Goal: Task Accomplishment & Management: Manage account settings

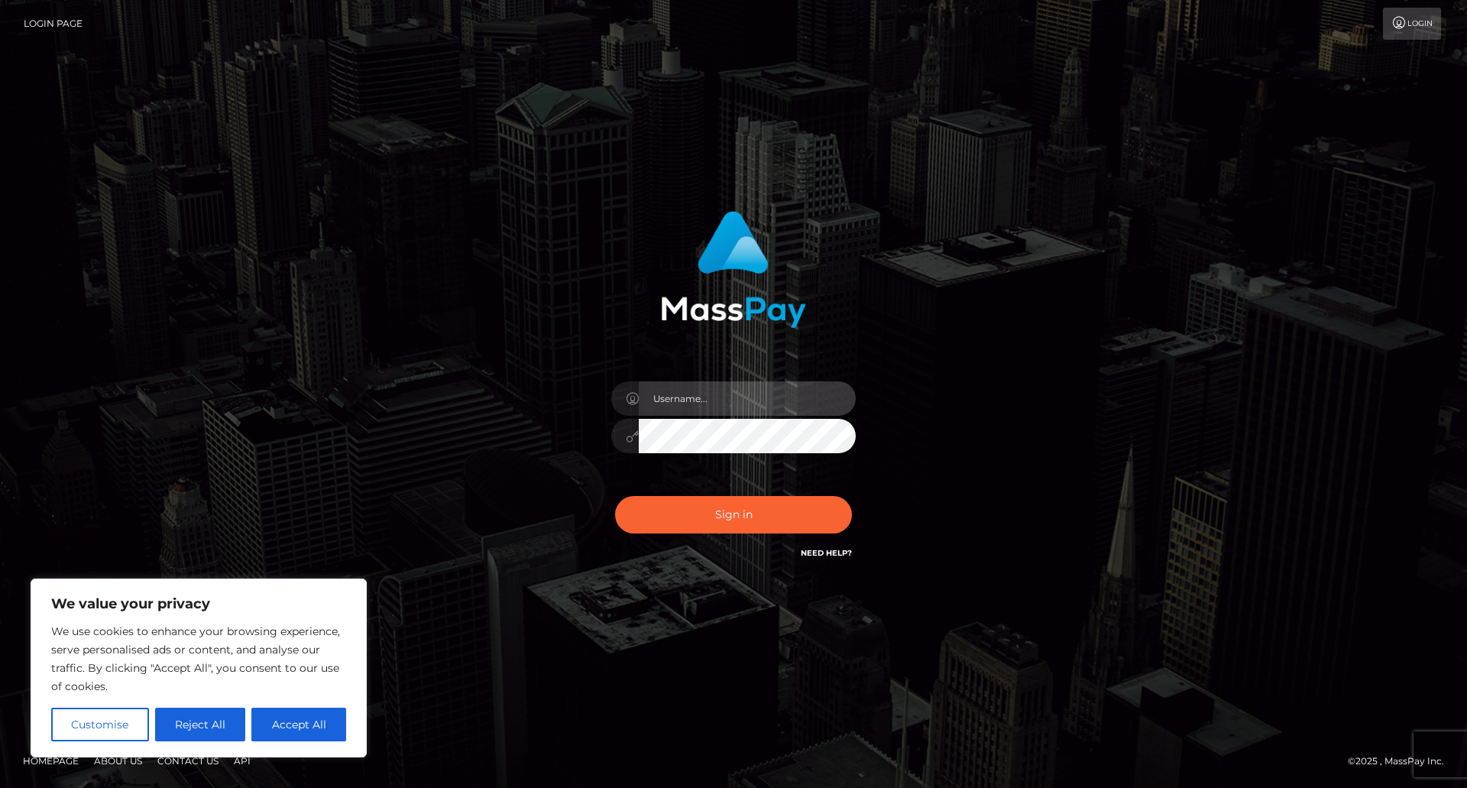
click at [725, 400] on input "text" at bounding box center [747, 398] width 217 height 34
type input "nikkihollandcam@gmail.com"
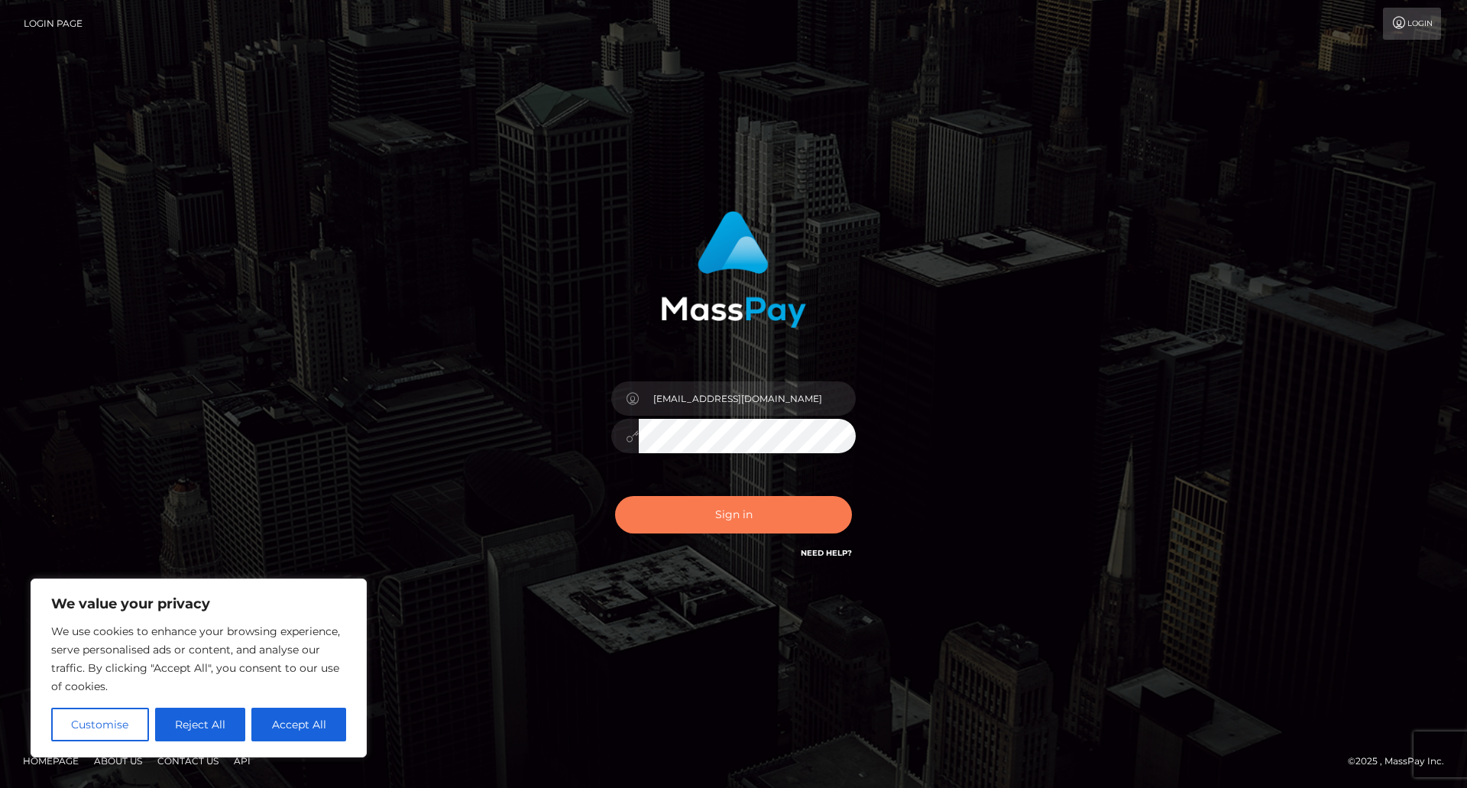
click at [736, 520] on button "Sign in" at bounding box center [733, 514] width 237 height 37
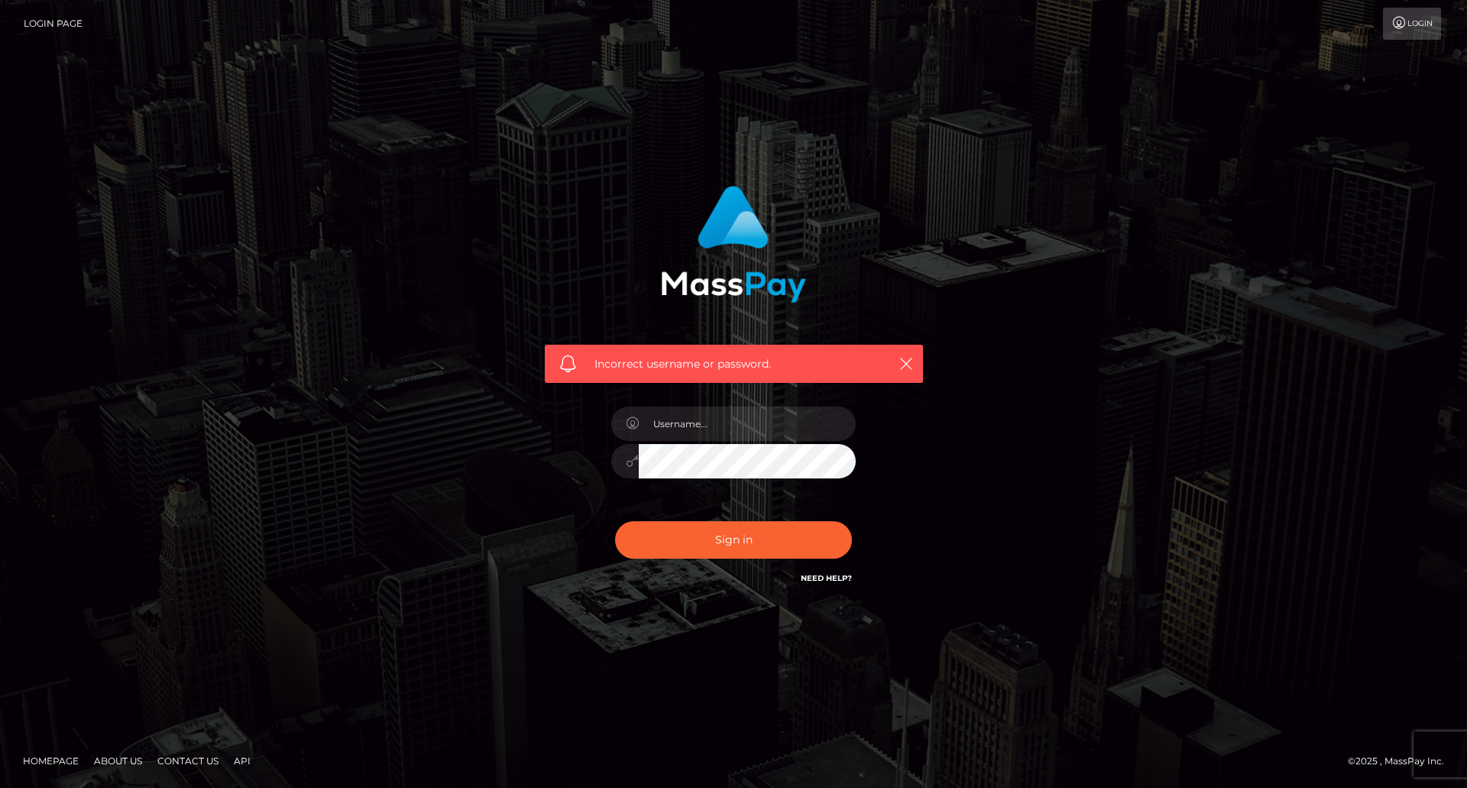
click at [1413, 24] on link "Login" at bounding box center [1412, 24] width 58 height 32
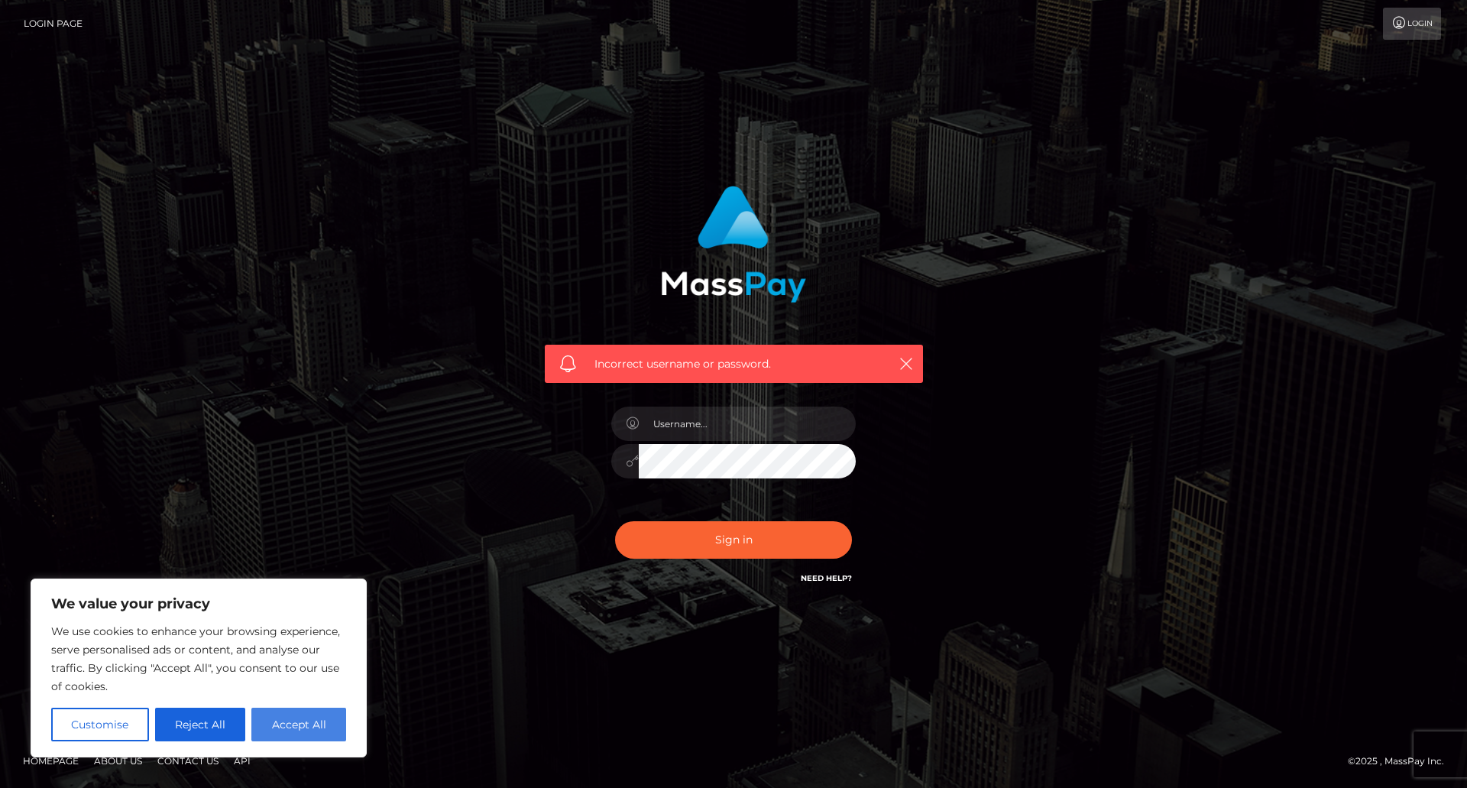
click at [310, 724] on button "Accept All" at bounding box center [298, 724] width 95 height 34
checkbox input "true"
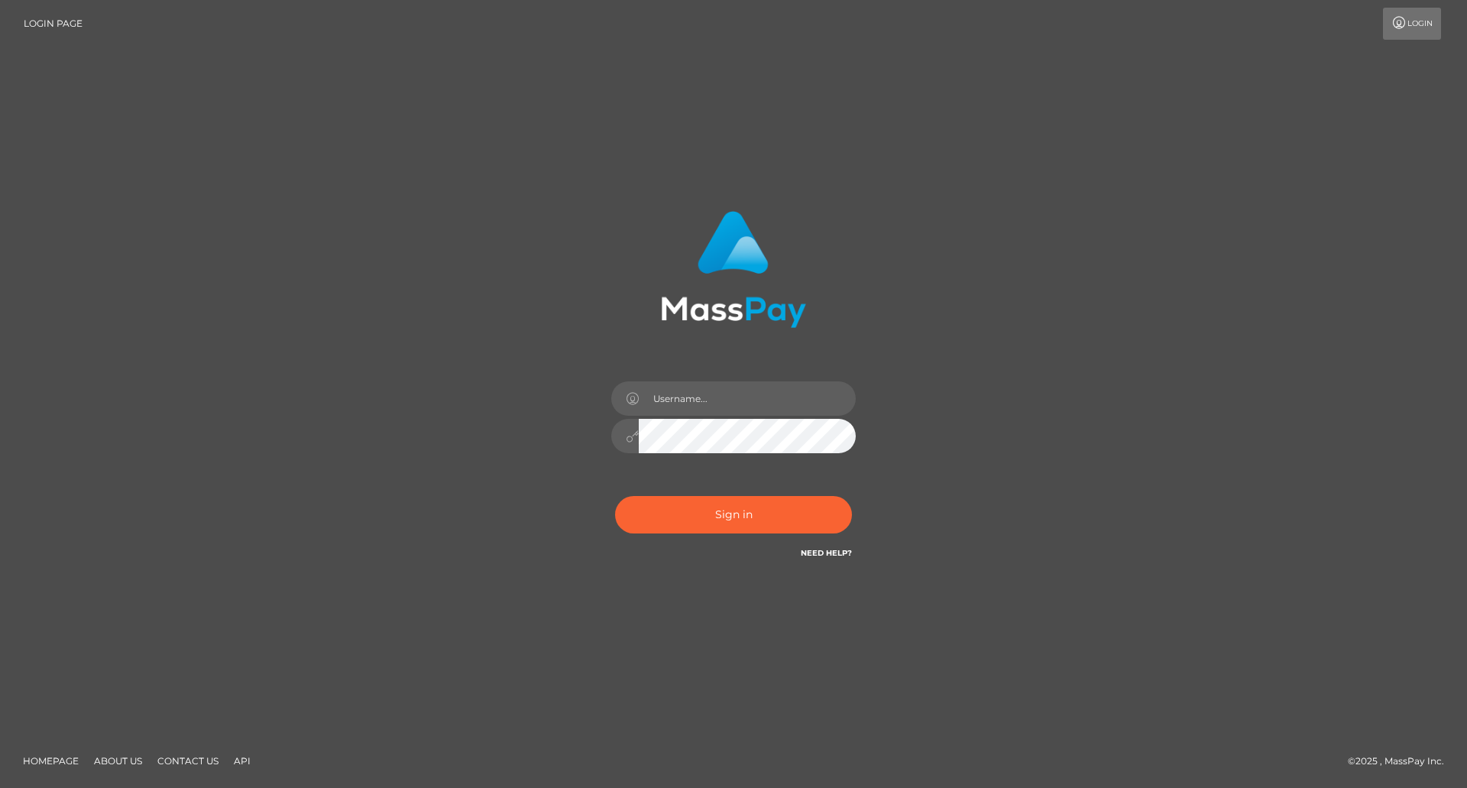
click at [1420, 31] on link "Login" at bounding box center [1412, 24] width 58 height 32
click at [1414, 25] on link "Login" at bounding box center [1412, 24] width 58 height 32
drag, startPoint x: 652, startPoint y: 395, endPoint x: 688, endPoint y: 397, distance: 36.7
click at [652, 394] on input "text" at bounding box center [747, 398] width 217 height 34
click at [699, 395] on input "text" at bounding box center [747, 398] width 217 height 34
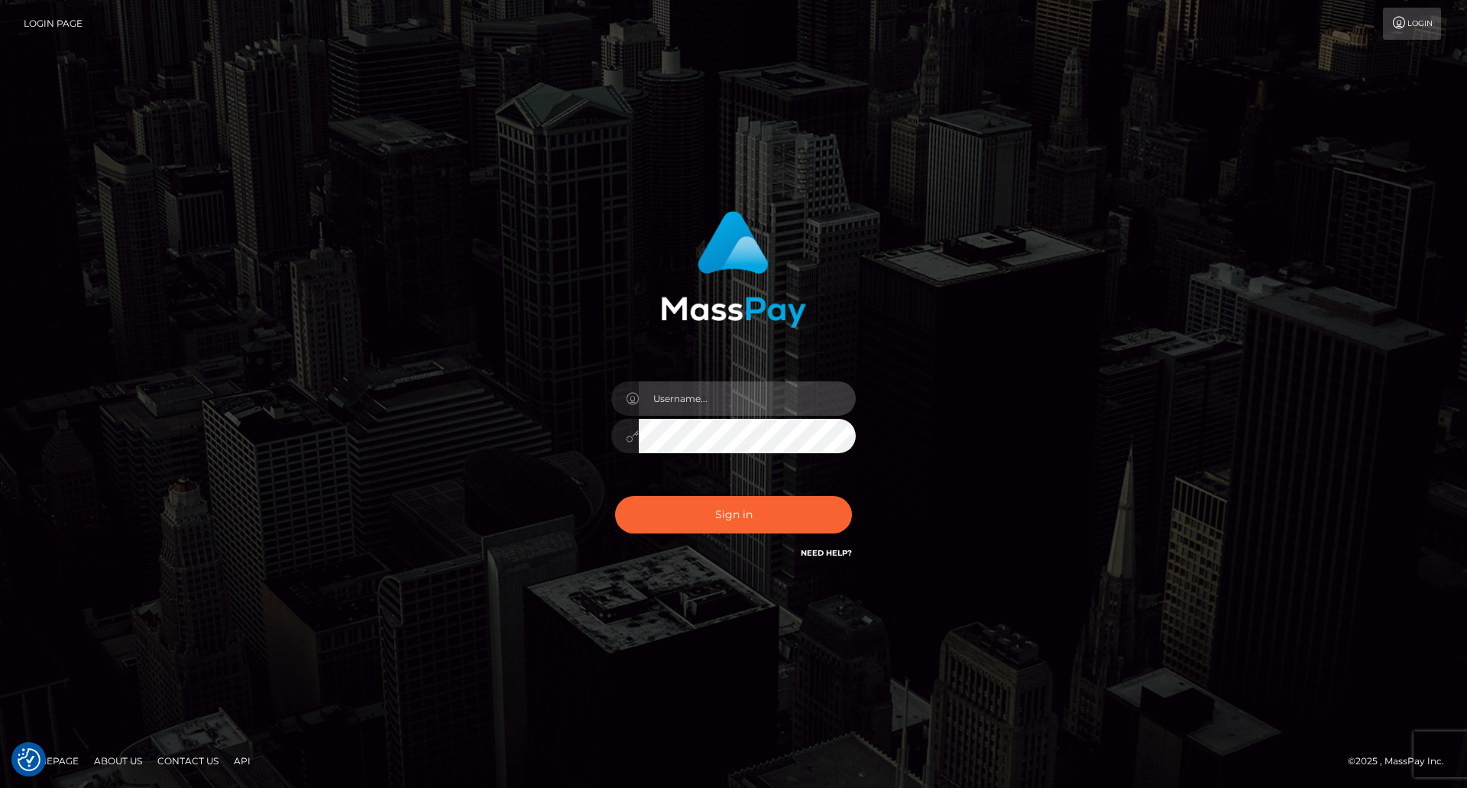
checkbox input "true"
type input "nikkihollandcam@gmail.com"
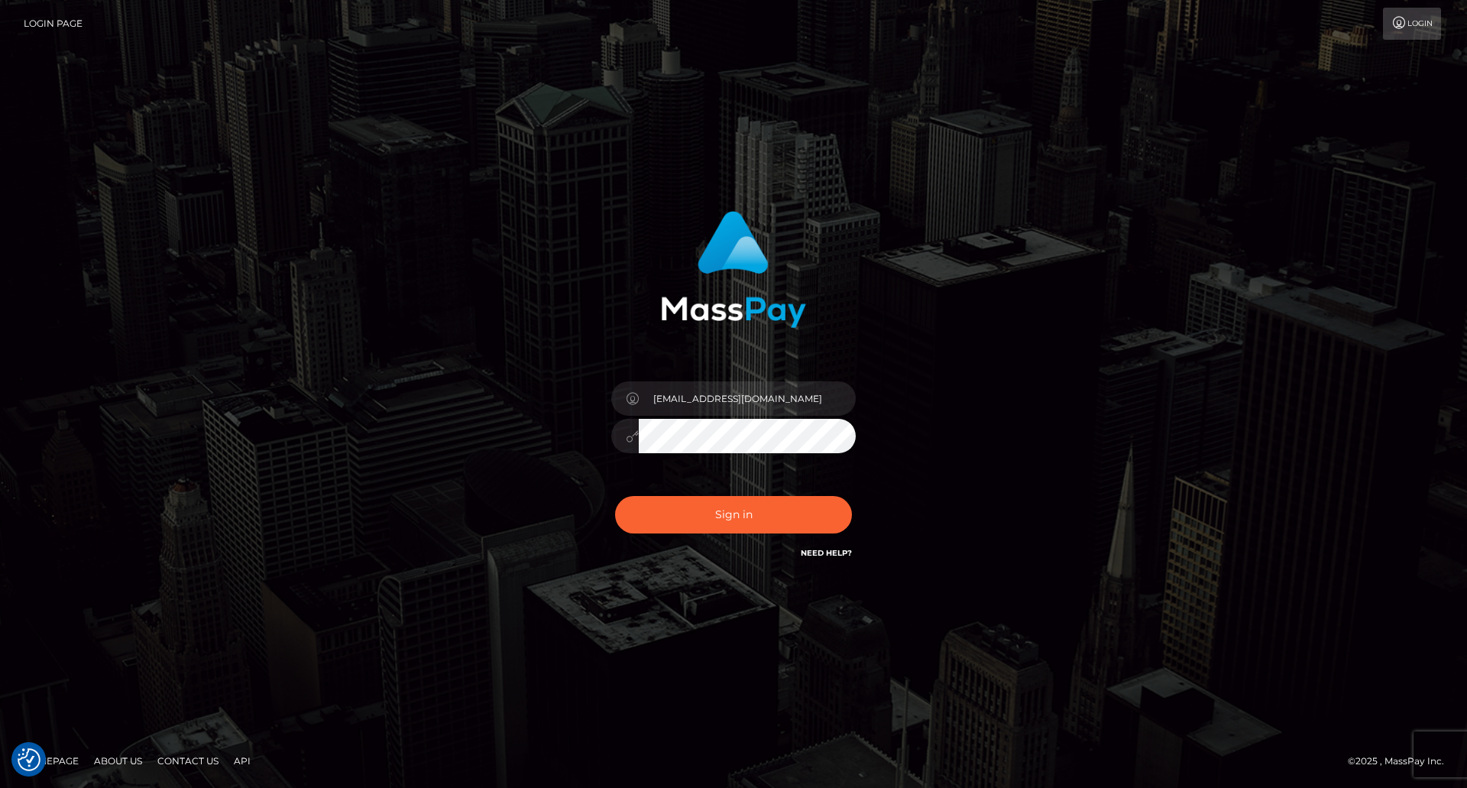
click at [1093, 440] on div "nikkihollandcam@gmail.com" at bounding box center [733, 393] width 871 height 389
click at [729, 508] on button "Sign in" at bounding box center [733, 514] width 237 height 37
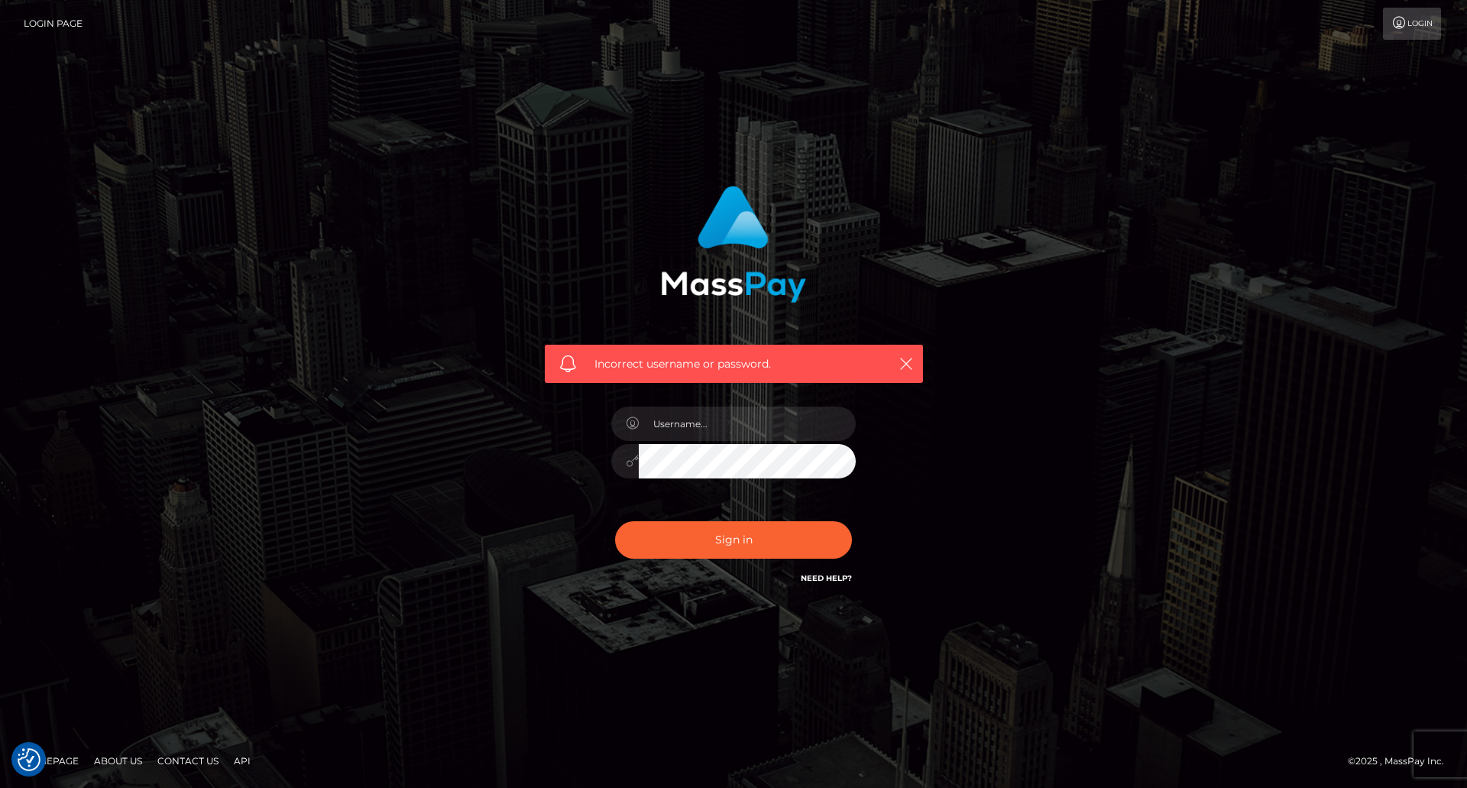
checkbox input "true"
click at [908, 362] on icon "button" at bounding box center [905, 363] width 15 height 15
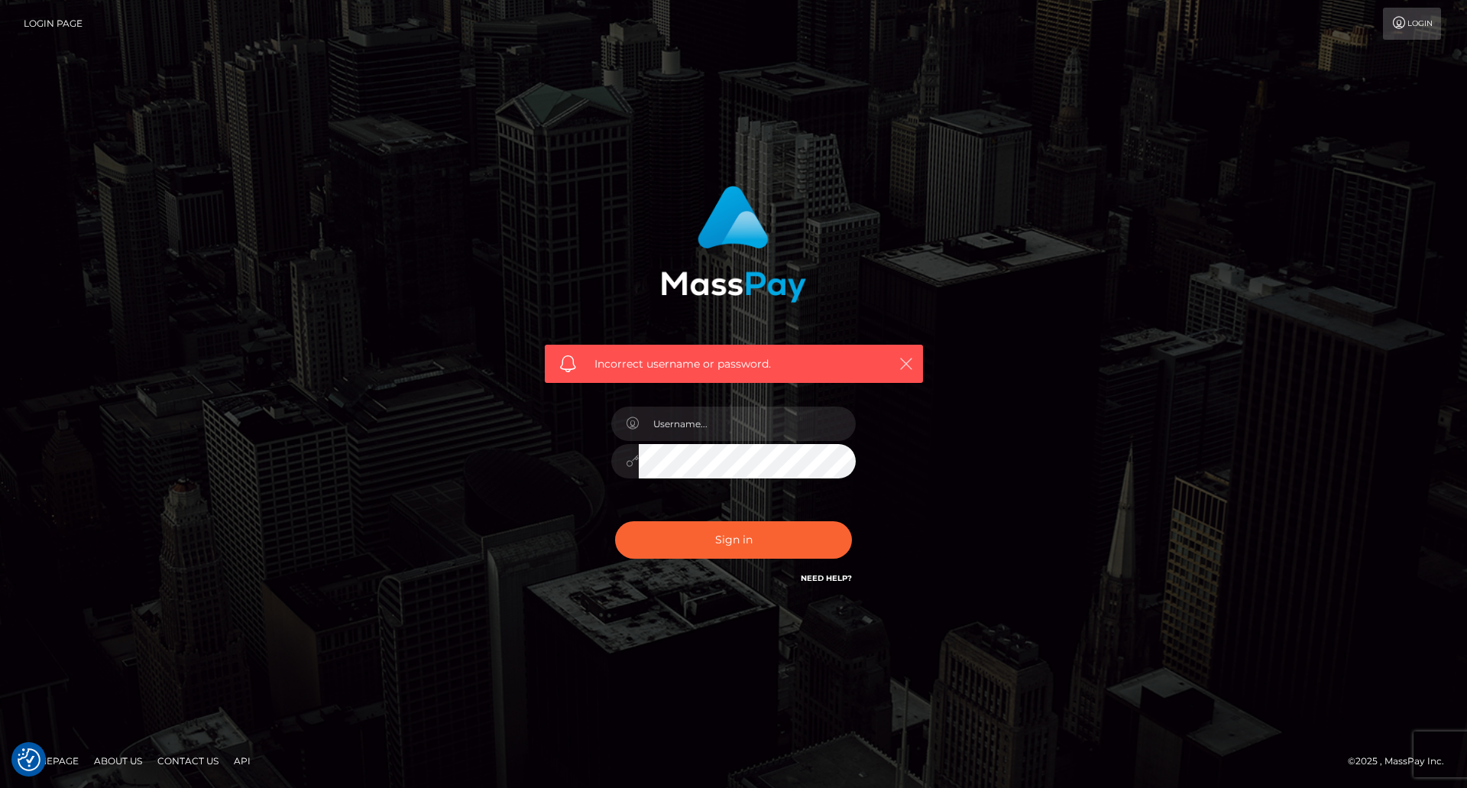
click at [908, 366] on icon "button" at bounding box center [905, 363] width 15 height 15
click at [906, 367] on icon "button" at bounding box center [905, 363] width 15 height 15
click at [909, 361] on icon "button" at bounding box center [905, 363] width 15 height 15
click at [724, 426] on input "text" at bounding box center [747, 423] width 217 height 34
click at [1417, 28] on link "Login" at bounding box center [1412, 24] width 58 height 32
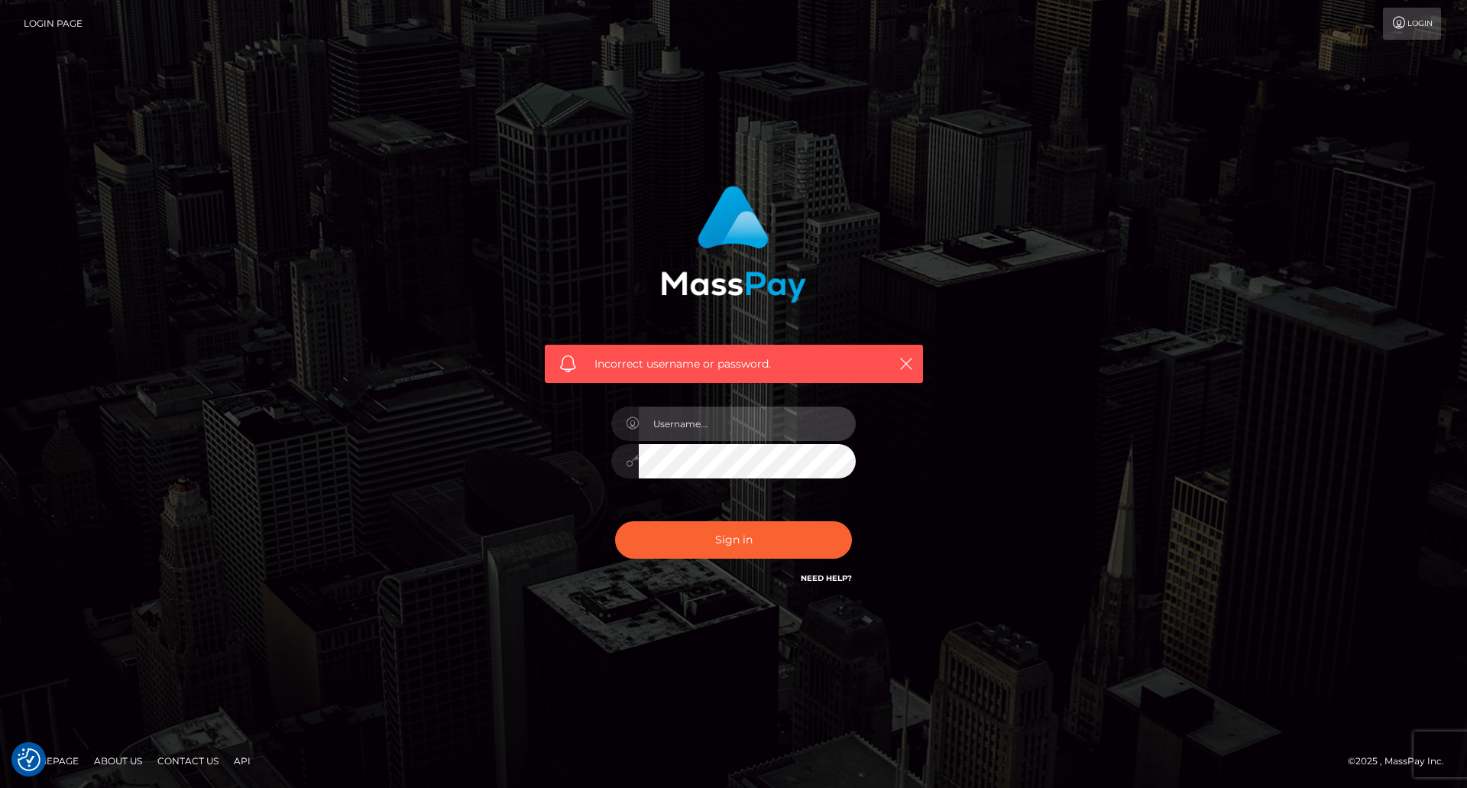
click at [691, 429] on input "text" at bounding box center [747, 423] width 217 height 34
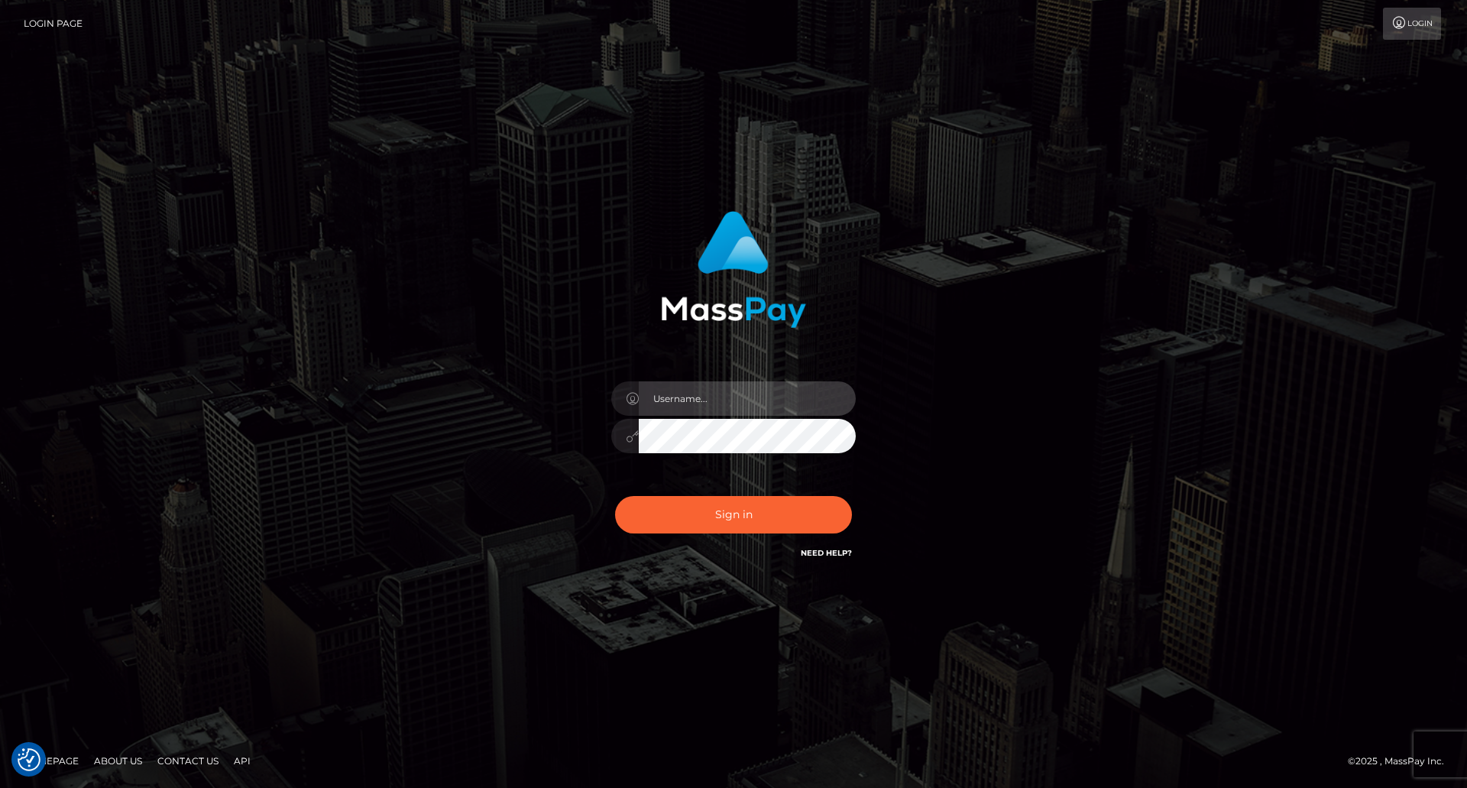
click at [712, 400] on input "text" at bounding box center [747, 398] width 217 height 34
type input "[EMAIL_ADDRESS][DOMAIN_NAME]"
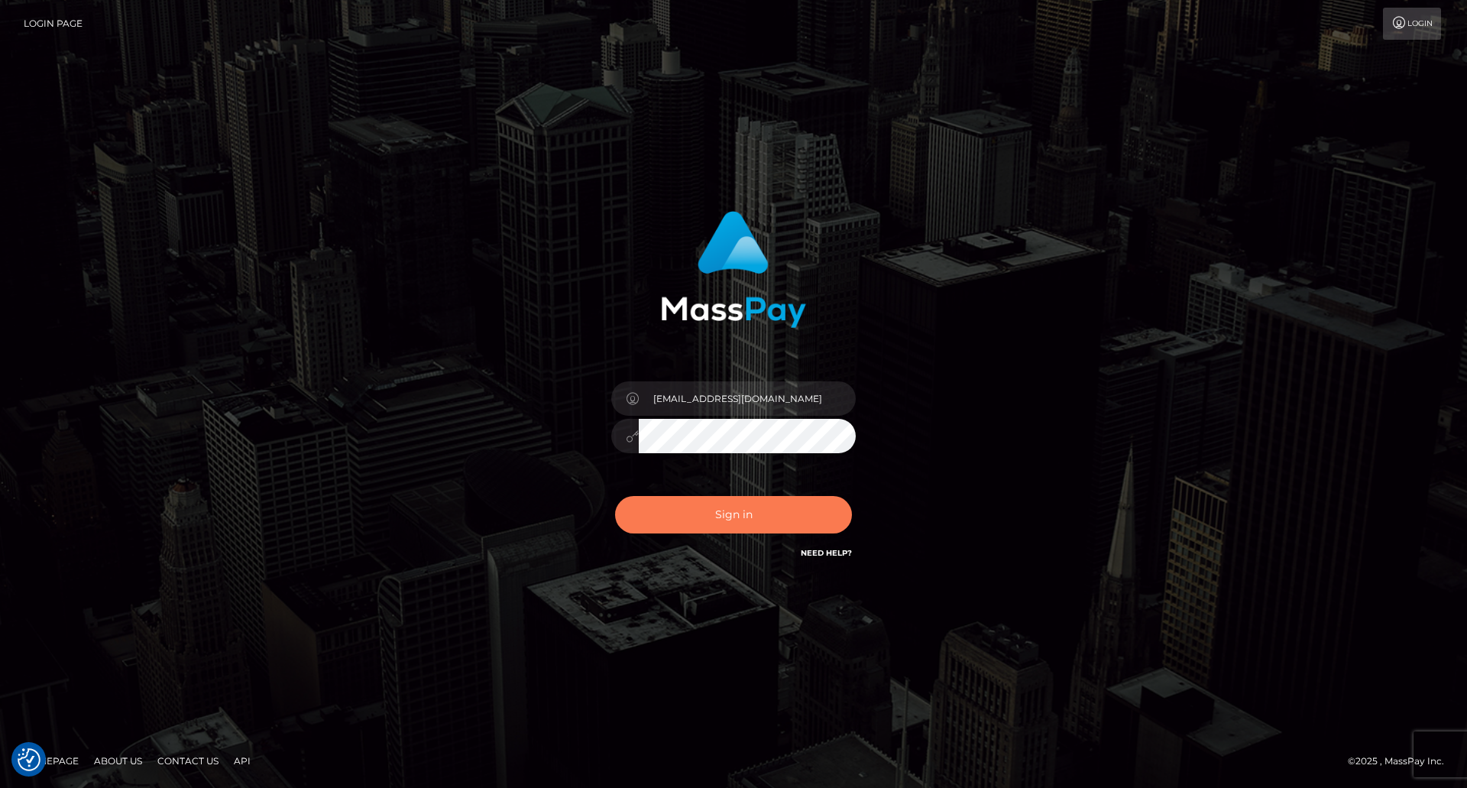
click at [727, 523] on button "Sign in" at bounding box center [733, 514] width 237 height 37
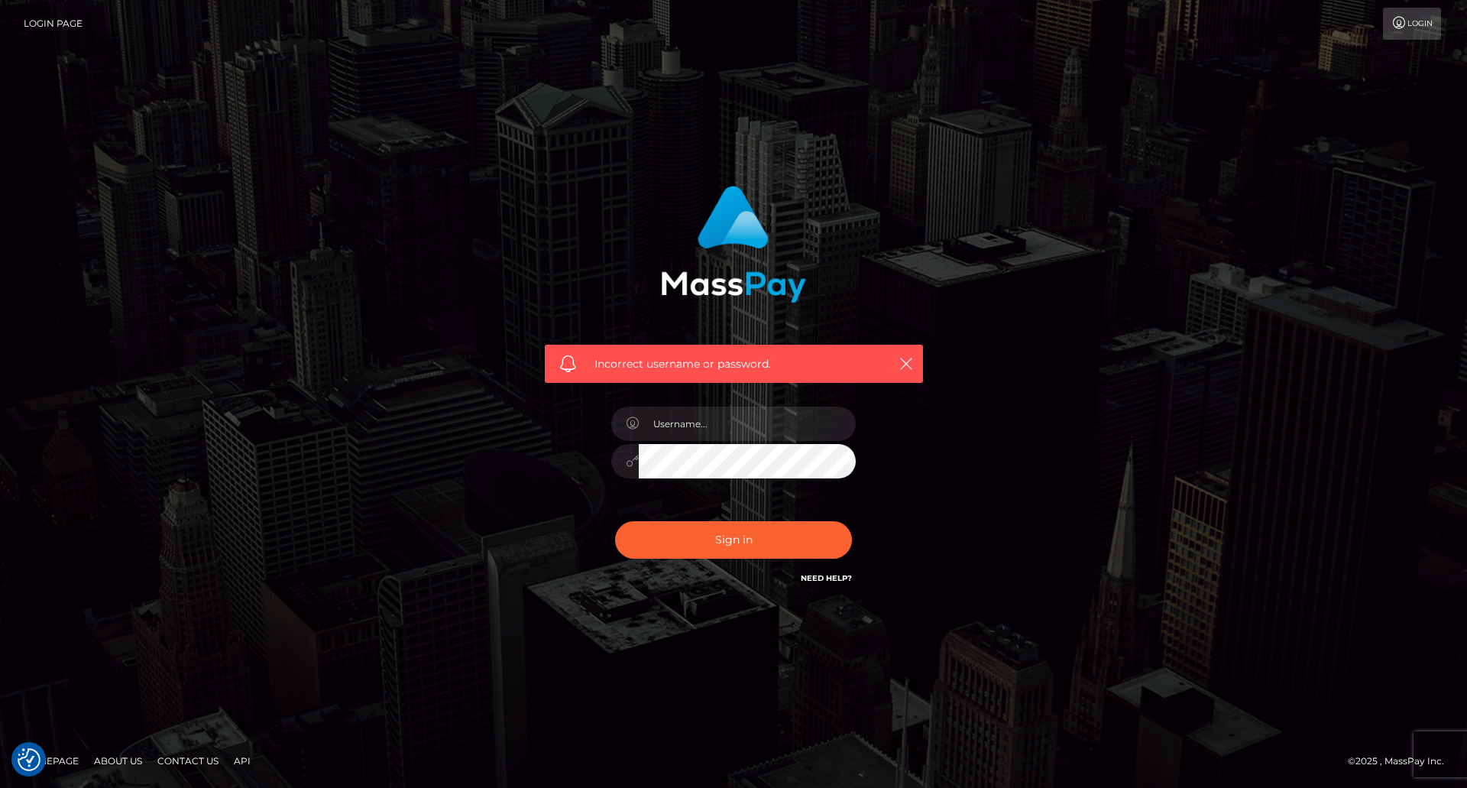
checkbox input "true"
click at [831, 581] on link "Need Help?" at bounding box center [826, 578] width 51 height 10
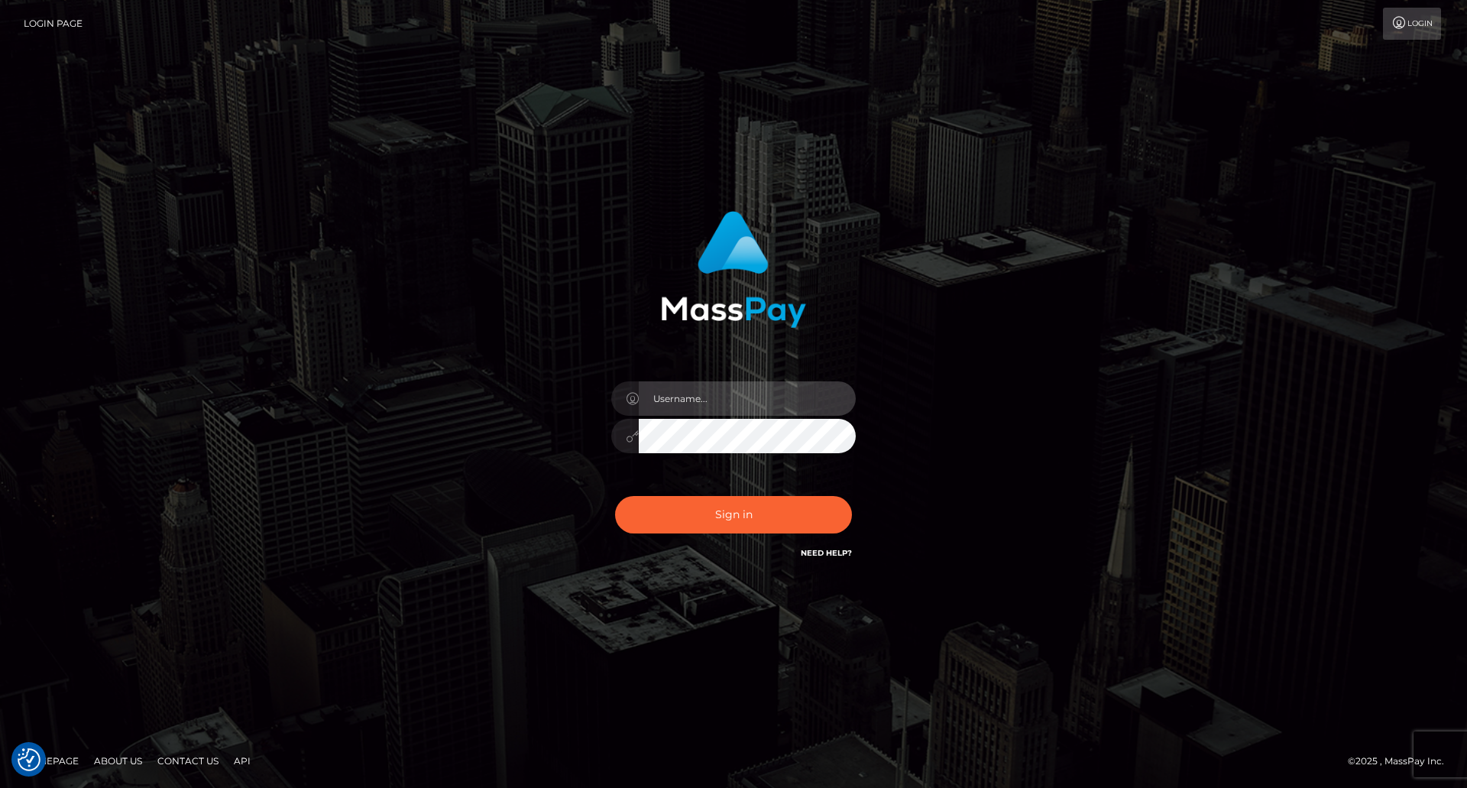
click at [761, 399] on input "text" at bounding box center [747, 398] width 217 height 34
type input "[EMAIL_ADDRESS][DOMAIN_NAME]"
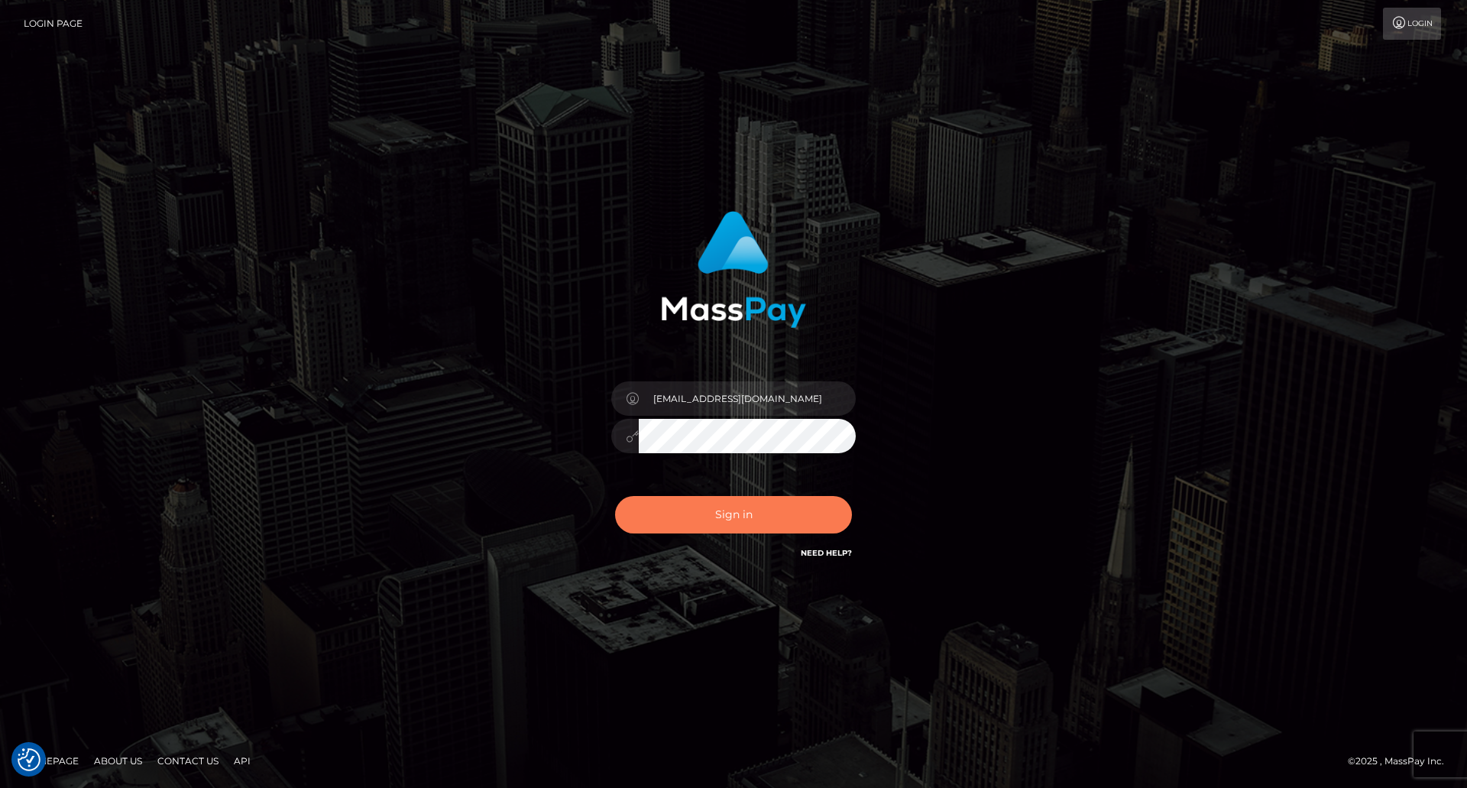
click at [718, 517] on button "Sign in" at bounding box center [733, 514] width 237 height 37
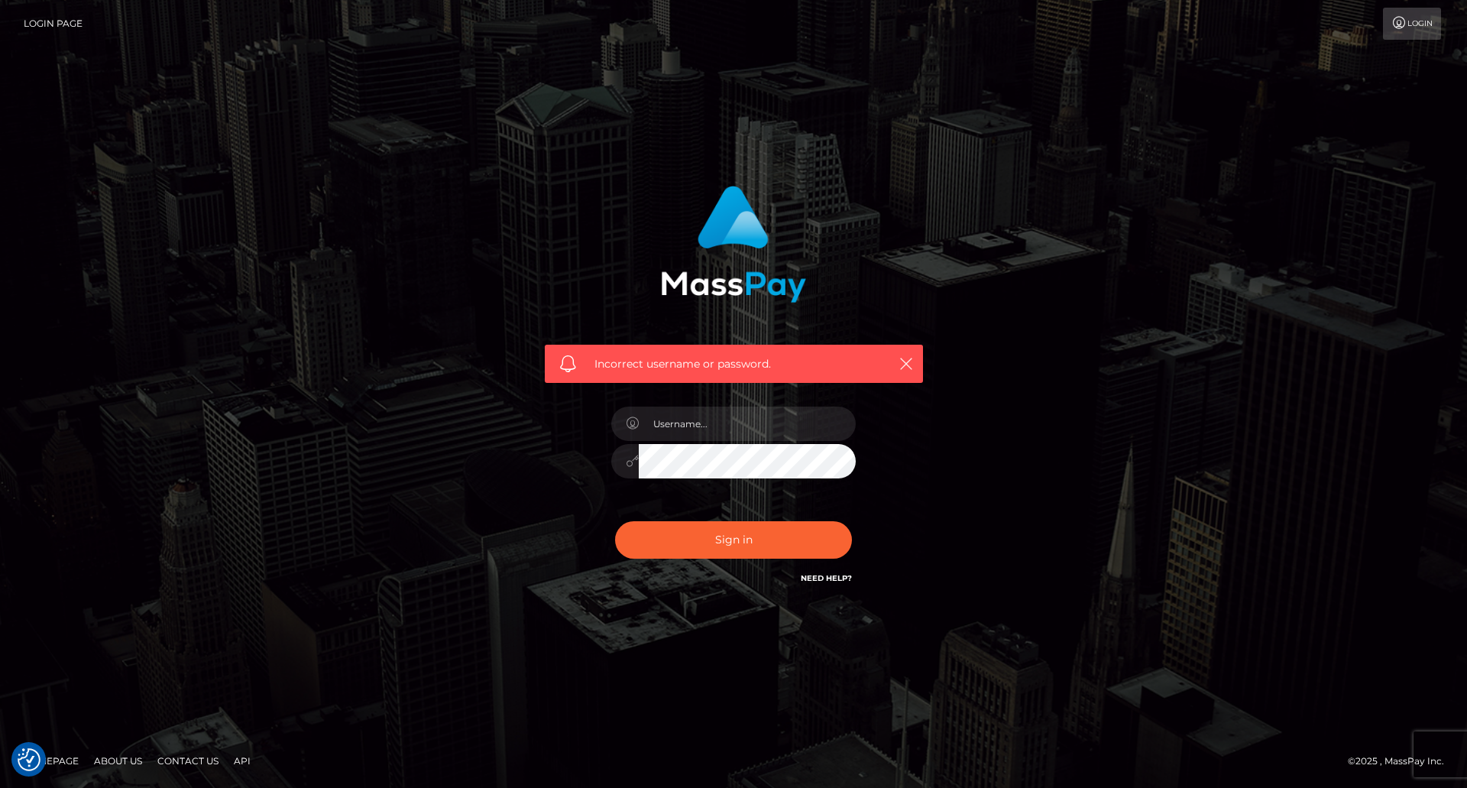
click at [834, 581] on link "Need Help?" at bounding box center [826, 578] width 51 height 10
